Goal: Transaction & Acquisition: Purchase product/service

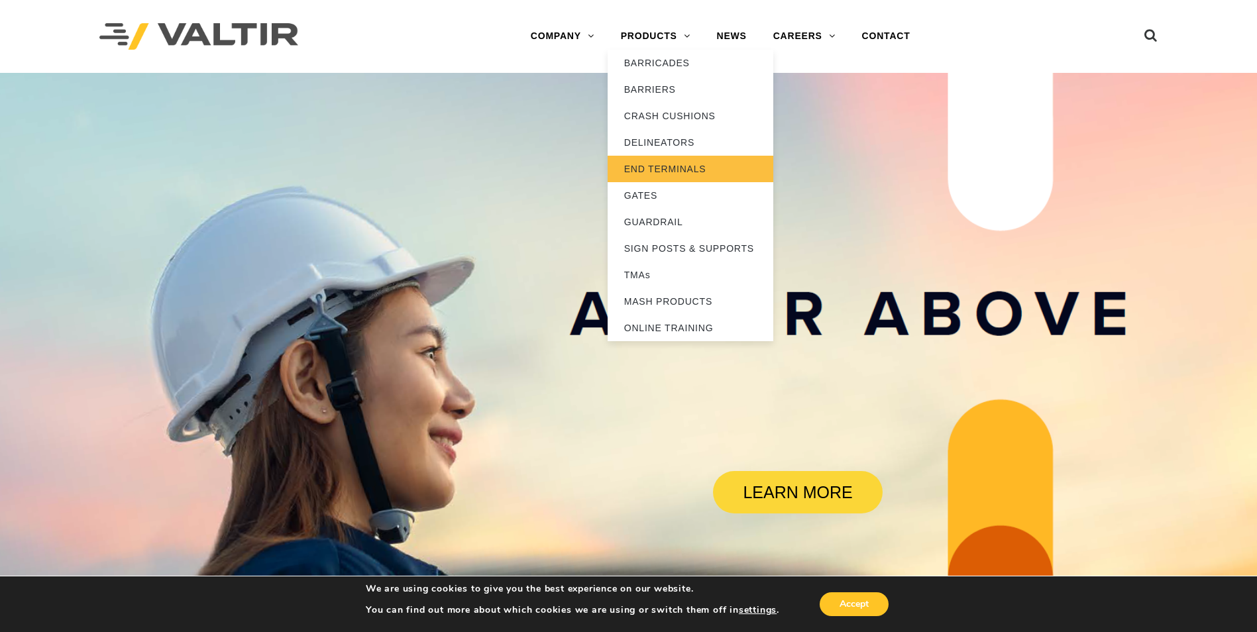
click at [671, 172] on link "END TERMINALS" at bounding box center [691, 169] width 166 height 27
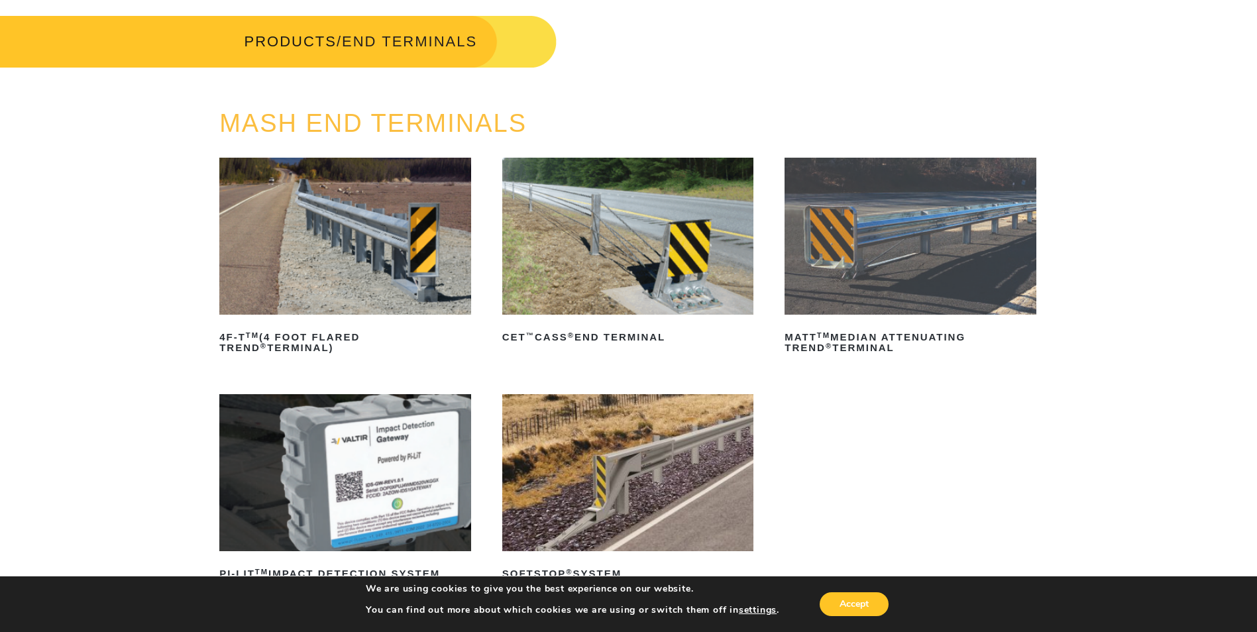
scroll to position [133, 0]
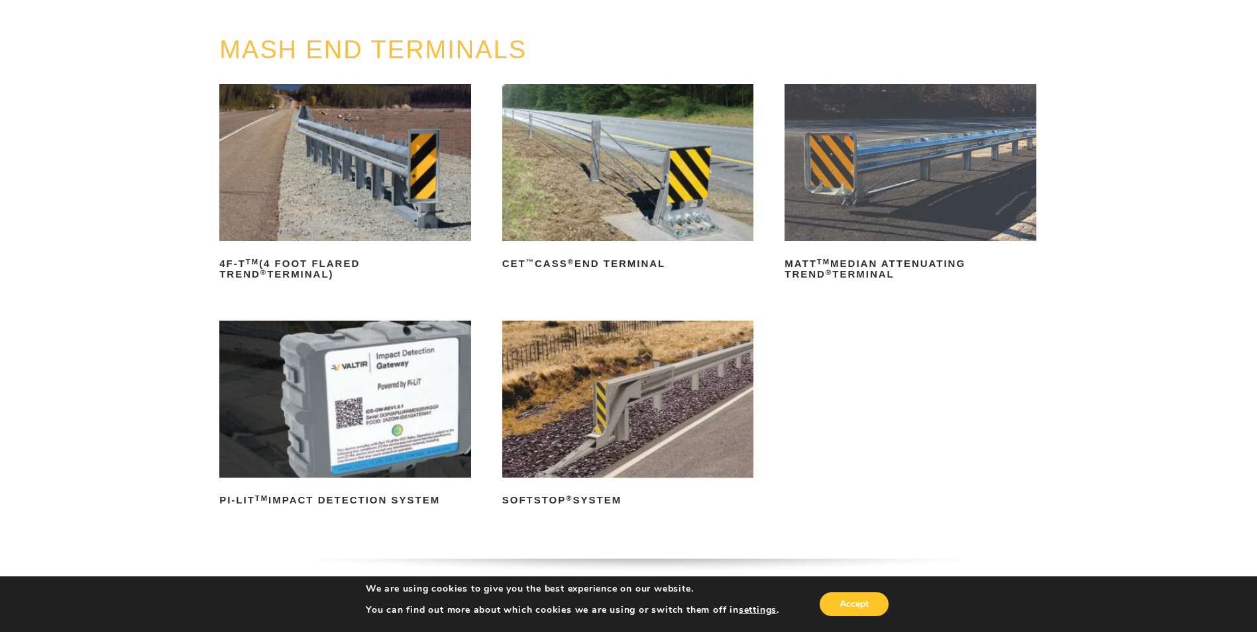
click at [916, 150] on img at bounding box center [911, 162] width 252 height 157
